Goal: Use online tool/utility: Utilize a website feature to perform a specific function

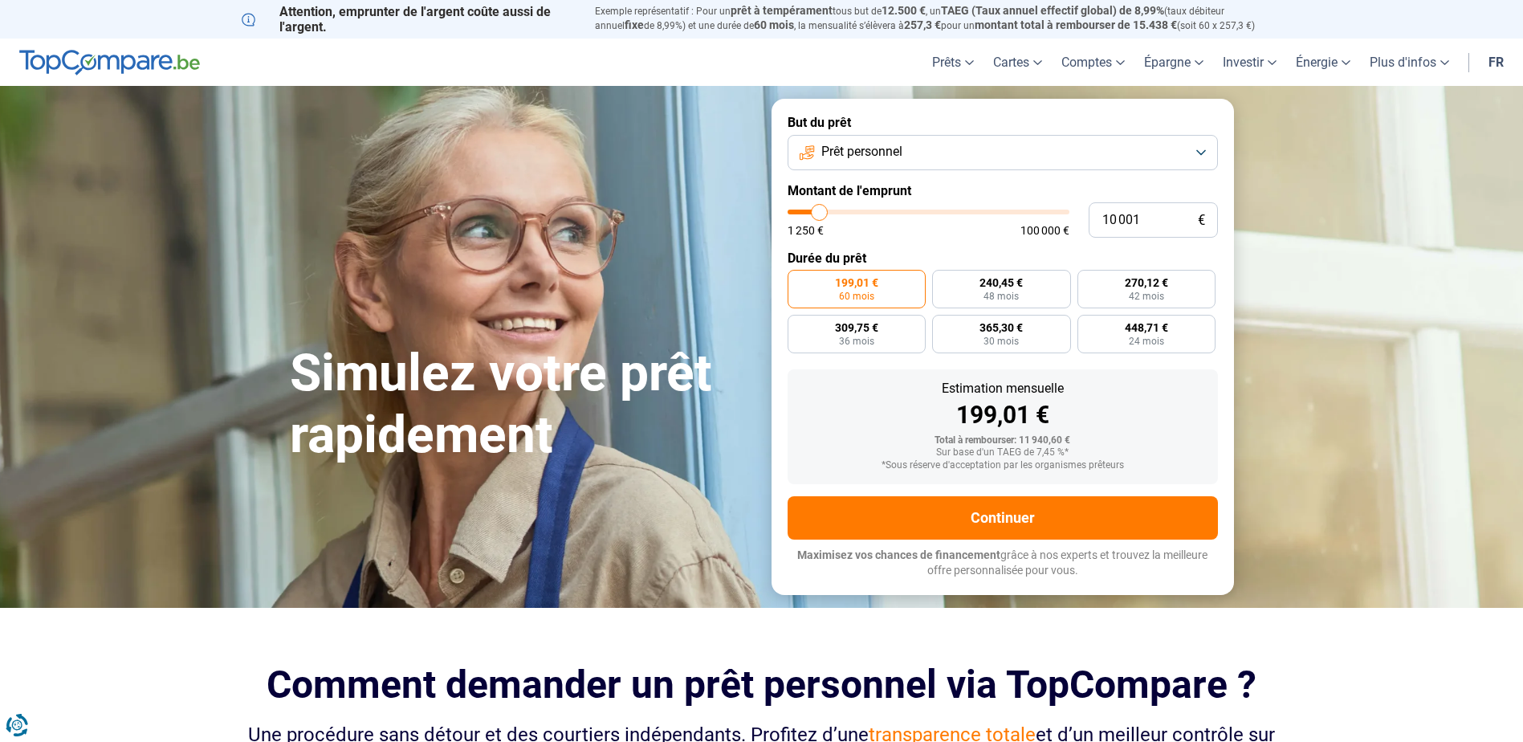
click at [940, 153] on button "Prêt personnel" at bounding box center [1003, 152] width 430 height 35
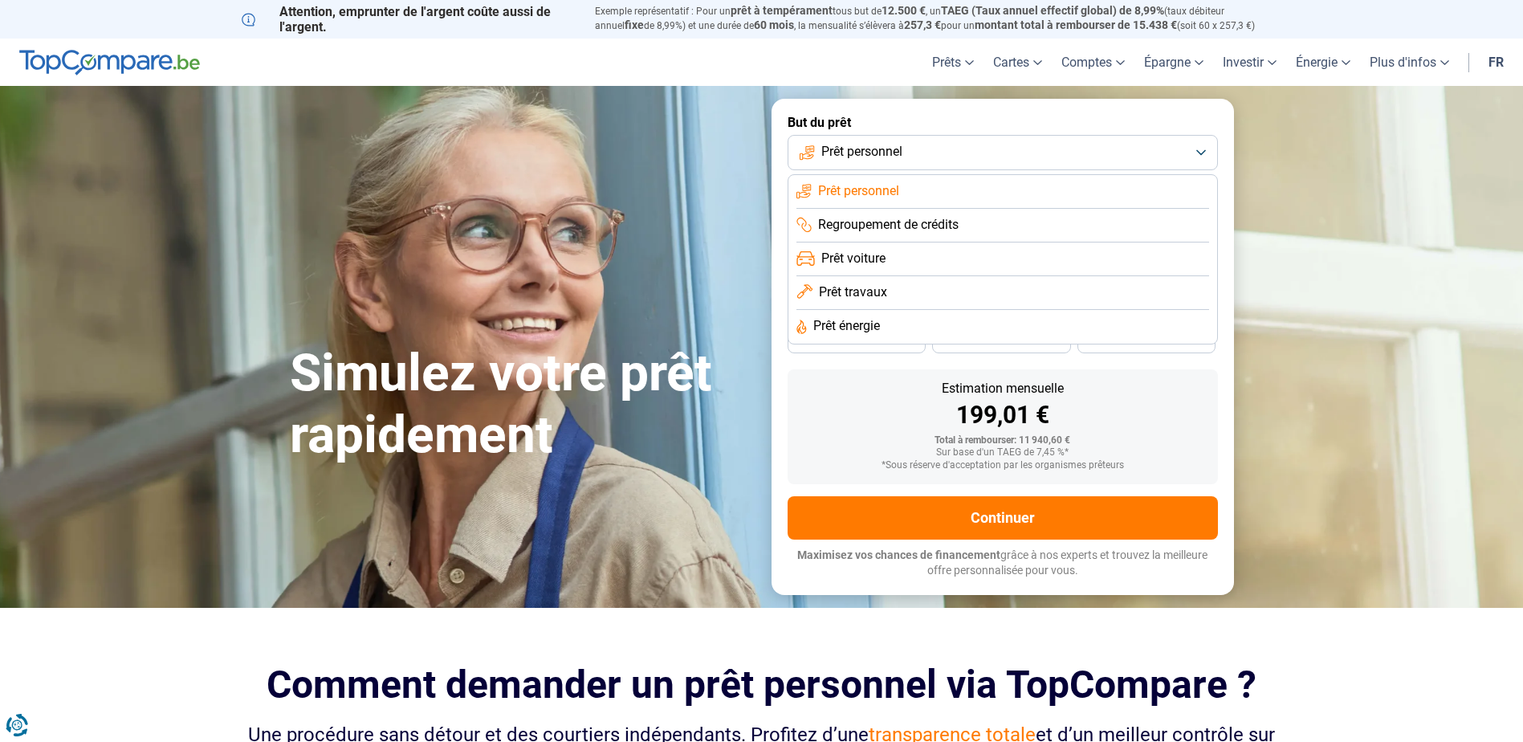
click at [878, 289] on span "Prêt travaux" at bounding box center [853, 292] width 68 height 18
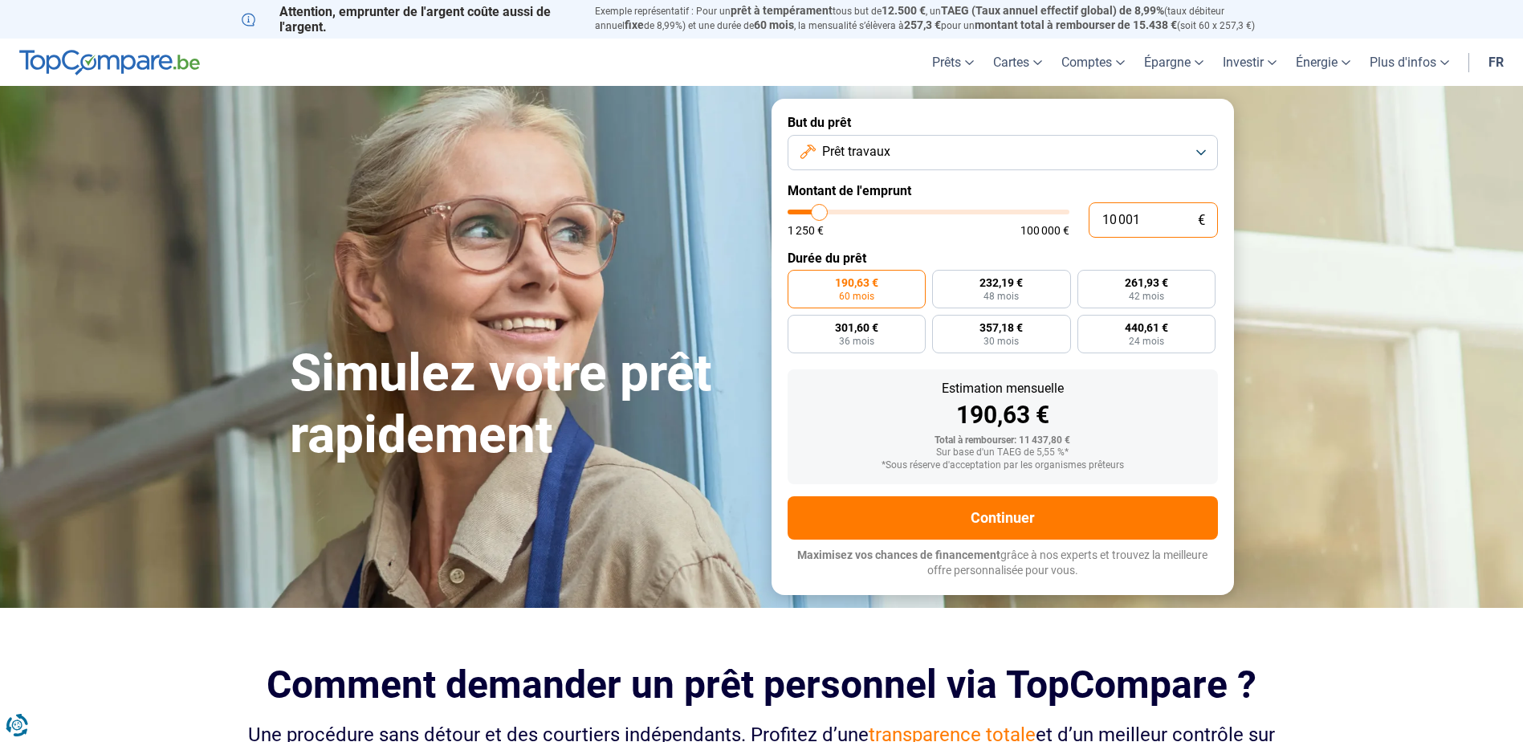
click at [1140, 217] on input "10 001" at bounding box center [1153, 219] width 129 height 35
type input "1 000"
type input "1250"
type input "10 000"
type input "10000"
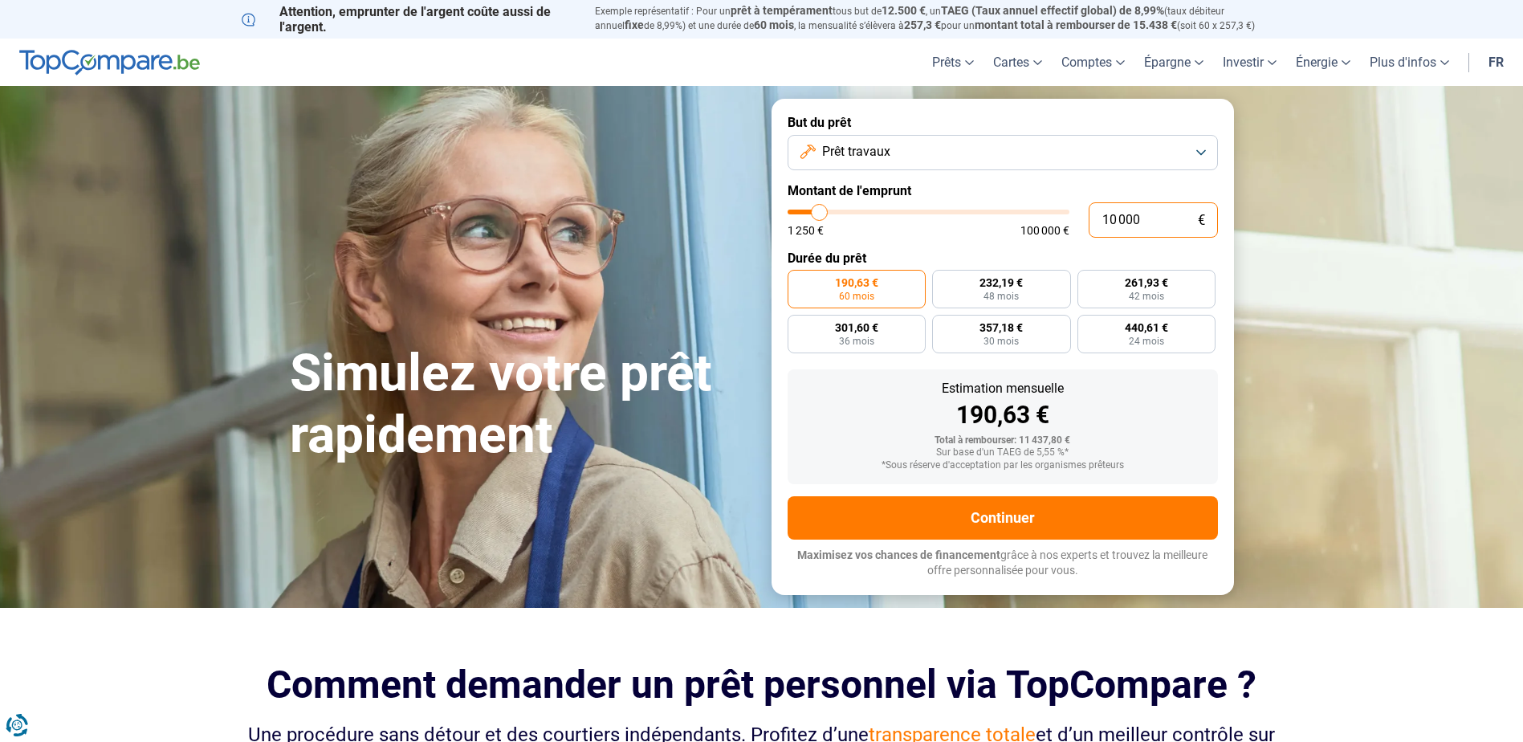
radio input "true"
type input "10 000"
